Goal: Find specific page/section

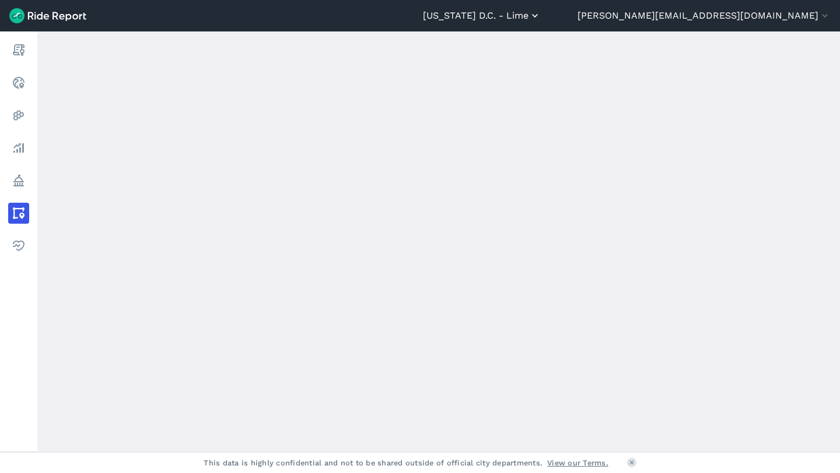
click at [541, 16] on button "[US_STATE] D.C. - Lime" at bounding box center [482, 16] width 118 height 14
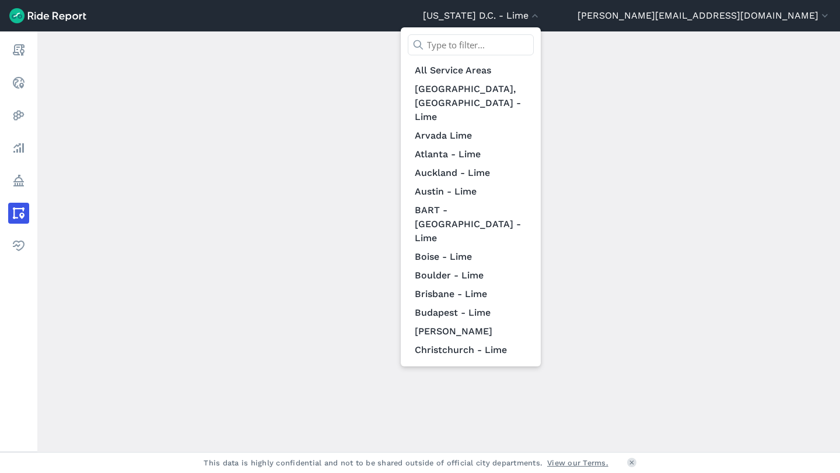
click at [534, 42] on input "text" at bounding box center [471, 44] width 126 height 21
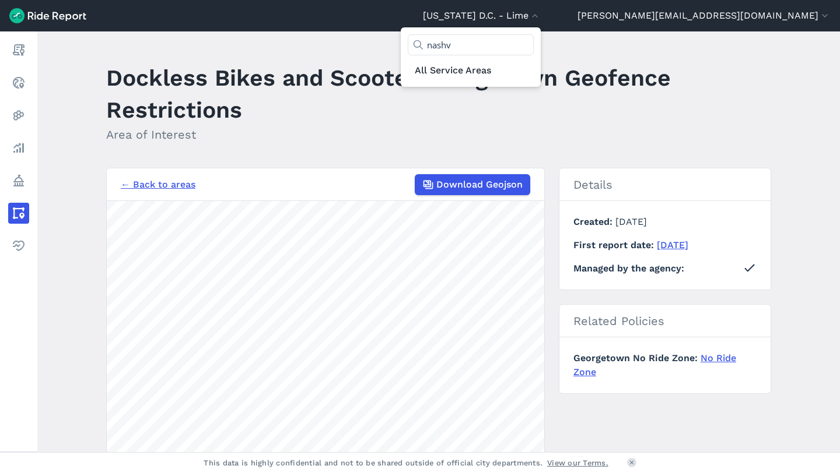
type input "nashv"
click at [20, 53] on div at bounding box center [420, 236] width 840 height 473
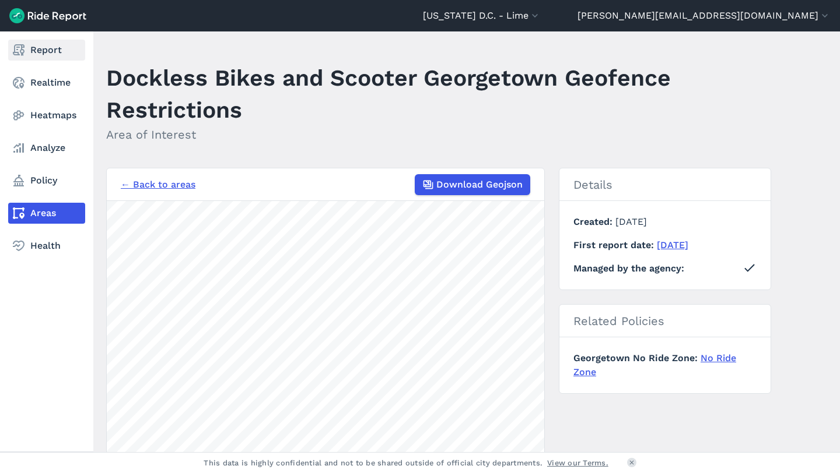
click at [27, 51] on link "Report" at bounding box center [46, 50] width 77 height 21
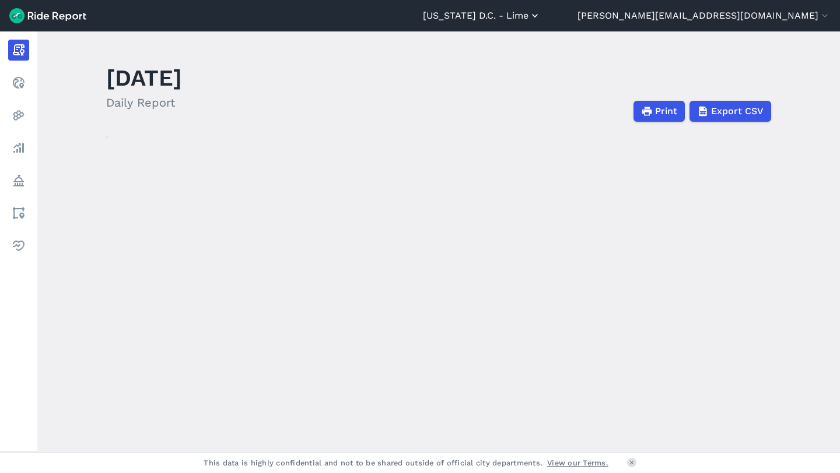
click at [541, 21] on icon "button" at bounding box center [535, 16] width 12 height 12
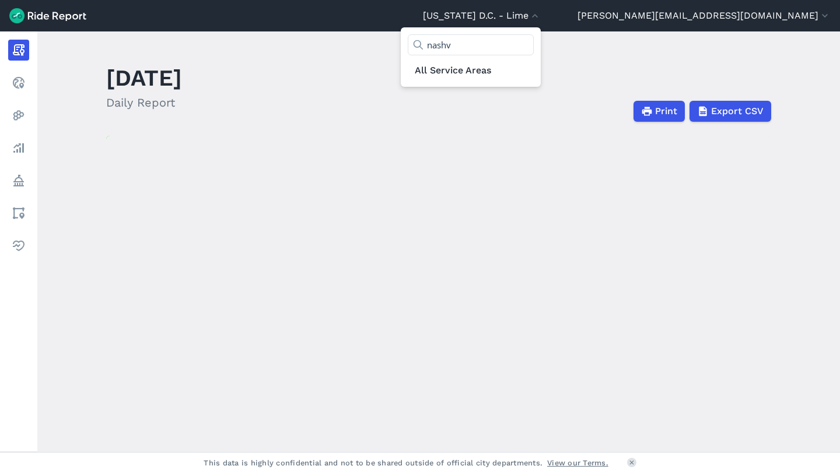
click at [534, 50] on input "nashv" at bounding box center [471, 44] width 126 height 21
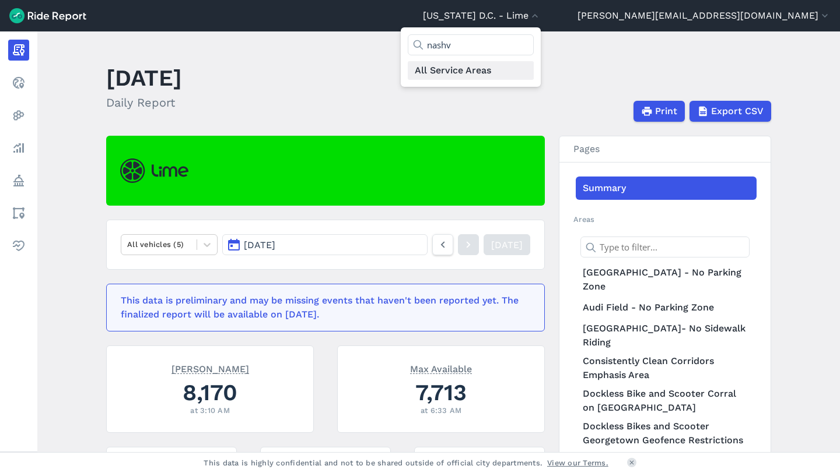
click at [534, 72] on link "All Service Areas" at bounding box center [471, 70] width 126 height 19
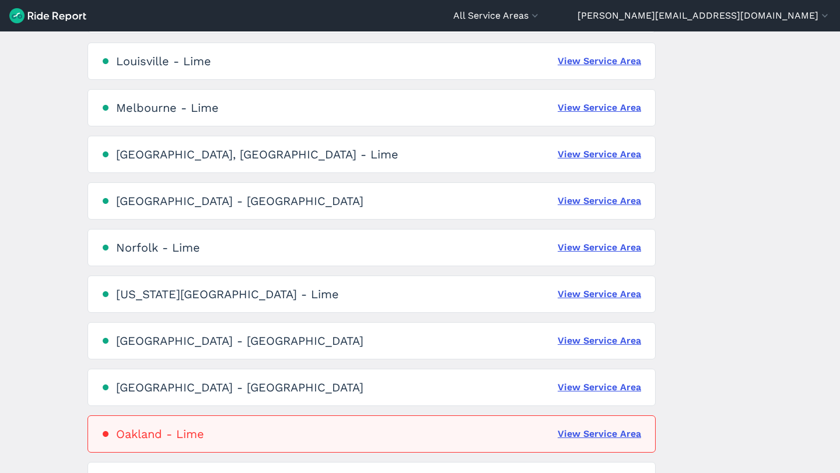
scroll to position [1387, 0]
